Goal: Task Accomplishment & Management: Use online tool/utility

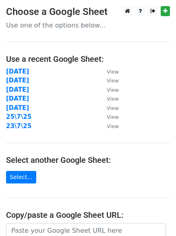
scroll to position [140, 0]
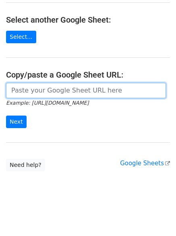
click at [78, 93] on input "url" at bounding box center [86, 90] width 160 height 15
paste input "https://docs.google.com/spreadsheets/d/1m89NI0ELJX3-AVh0Jt9hvpI3Y8IIc-lLdQBjohl…"
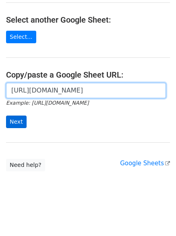
scroll to position [0, 159]
type input "https://docs.google.com/spreadsheets/d/1m89NI0ELJX3-AVh0Jt9hvpI3Y8IIc-lLdQBjohl…"
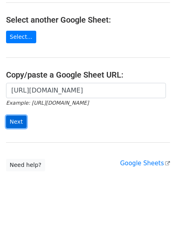
click at [21, 119] on input "Next" at bounding box center [16, 121] width 21 height 13
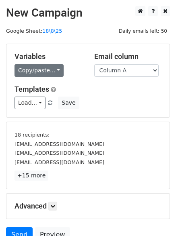
click at [40, 67] on link "Copy/paste..." at bounding box center [39, 70] width 49 height 13
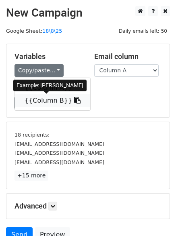
click at [39, 97] on link "{{Column B}}" at bounding box center [53, 100] width 76 height 13
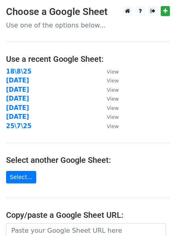
scroll to position [134, 0]
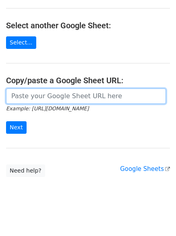
click at [35, 97] on input "url" at bounding box center [86, 95] width 160 height 15
paste input "[URL][DOMAIN_NAME]"
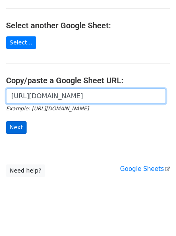
scroll to position [0, 159]
type input "https://docs.google.com/spreadsheets/d/1m89NI0ELJX3-AVh0Jt9hvpI3Y8IIc-lLdQBjohl…"
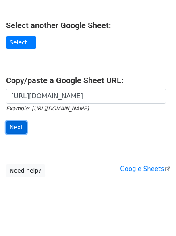
click at [21, 126] on input "Next" at bounding box center [16, 127] width 21 height 13
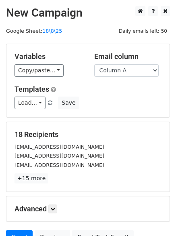
click at [23, 63] on div "Variables Copy/paste... {{Column A}} {{Column B}}" at bounding box center [48, 64] width 80 height 25
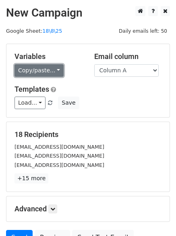
click at [27, 73] on link "Copy/paste..." at bounding box center [39, 70] width 49 height 13
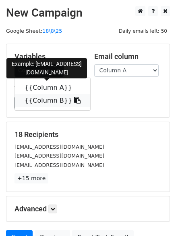
click at [34, 95] on link "{{Column B}}" at bounding box center [53, 100] width 76 height 13
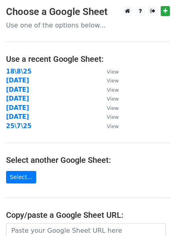
scroll to position [140, 0]
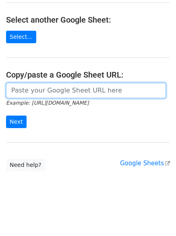
click at [45, 92] on input "url" at bounding box center [86, 90] width 160 height 15
paste input "https://docs.google.com/spreadsheets/d/1m89NI0ELJX3-AVh0Jt9hvpI3Y8IIc-lLdQBjohl…"
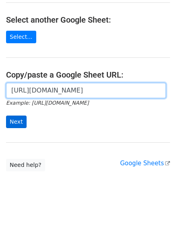
scroll to position [0, 159]
type input "https://docs.google.com/spreadsheets/d/1m89NI0ELJX3-AVh0Jt9hvpI3Y8IIc-lLdQBjohl…"
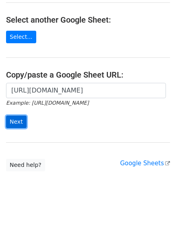
drag, startPoint x: 13, startPoint y: 119, endPoint x: 18, endPoint y: 118, distance: 5.4
click at [13, 119] on input "Next" at bounding box center [16, 121] width 21 height 13
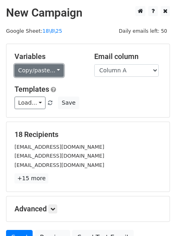
click at [38, 73] on link "Copy/paste..." at bounding box center [39, 70] width 49 height 13
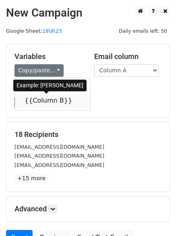
click at [42, 101] on link "{{Column B}}" at bounding box center [53, 100] width 76 height 13
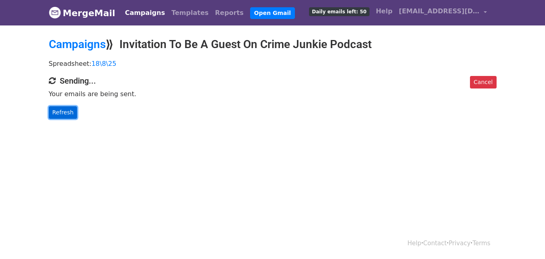
click at [71, 113] on link "Refresh" at bounding box center [63, 112] width 29 height 13
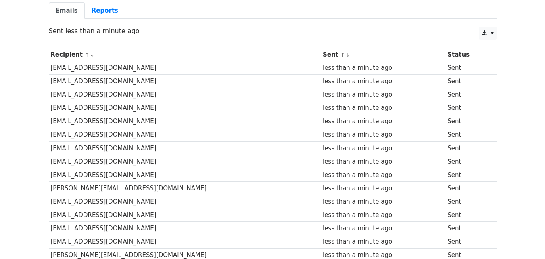
scroll to position [188, 0]
